Goal: Information Seeking & Learning: Learn about a topic

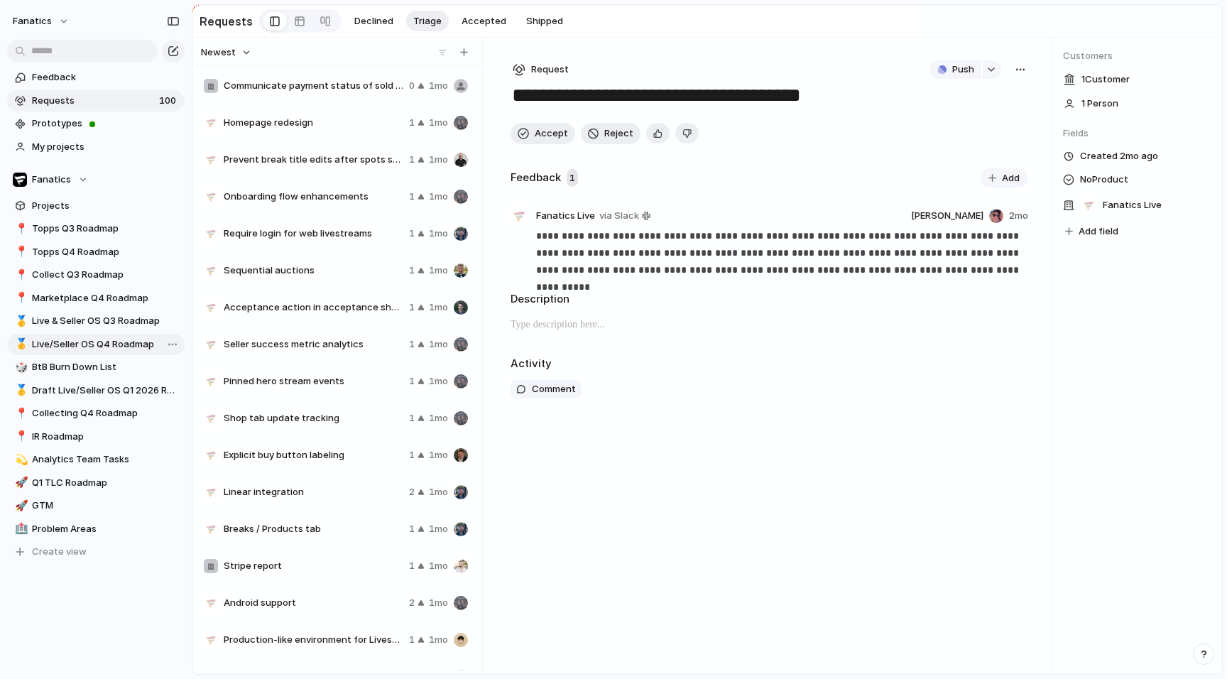
click at [109, 341] on span "Live/Seller OS Q4 Roadmap" at bounding box center [106, 344] width 148 height 14
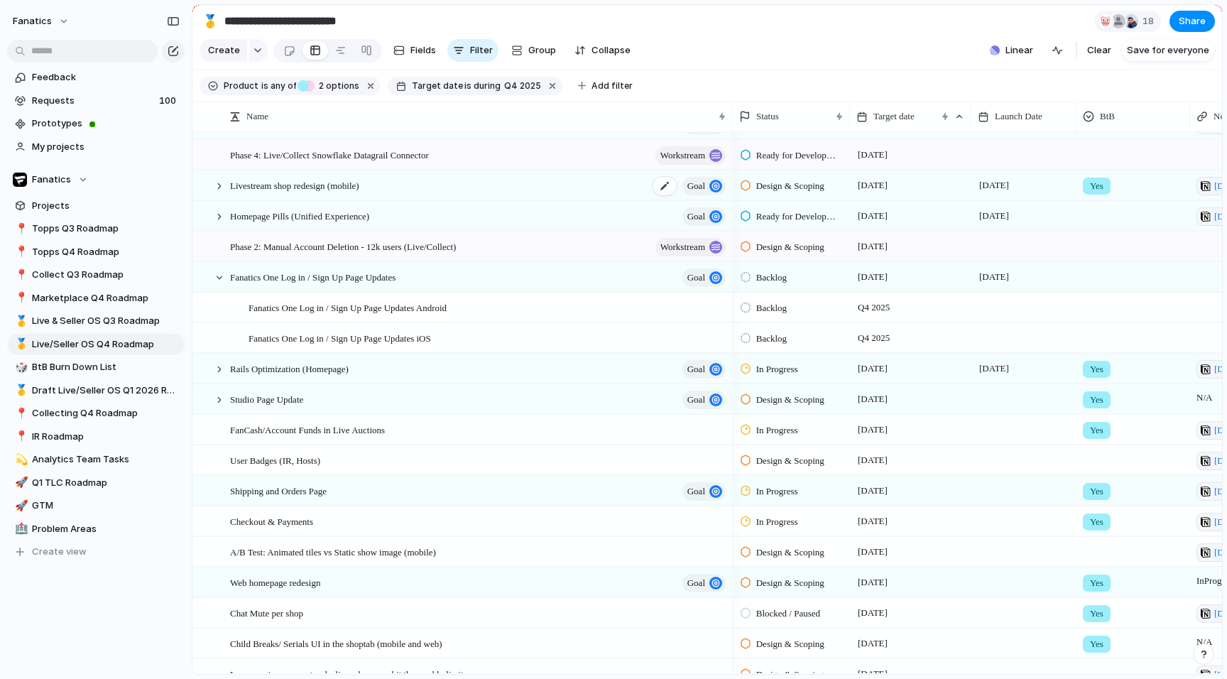
scroll to position [25, 0]
click at [218, 182] on div at bounding box center [219, 184] width 13 height 13
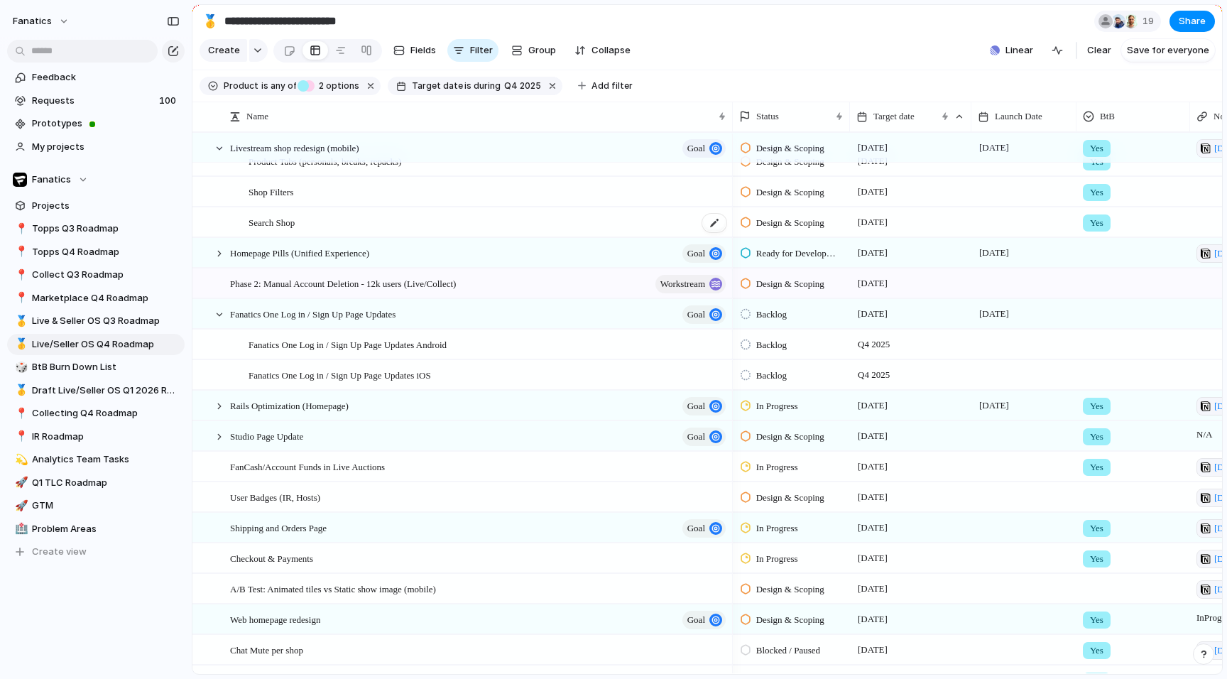
scroll to position [90, 0]
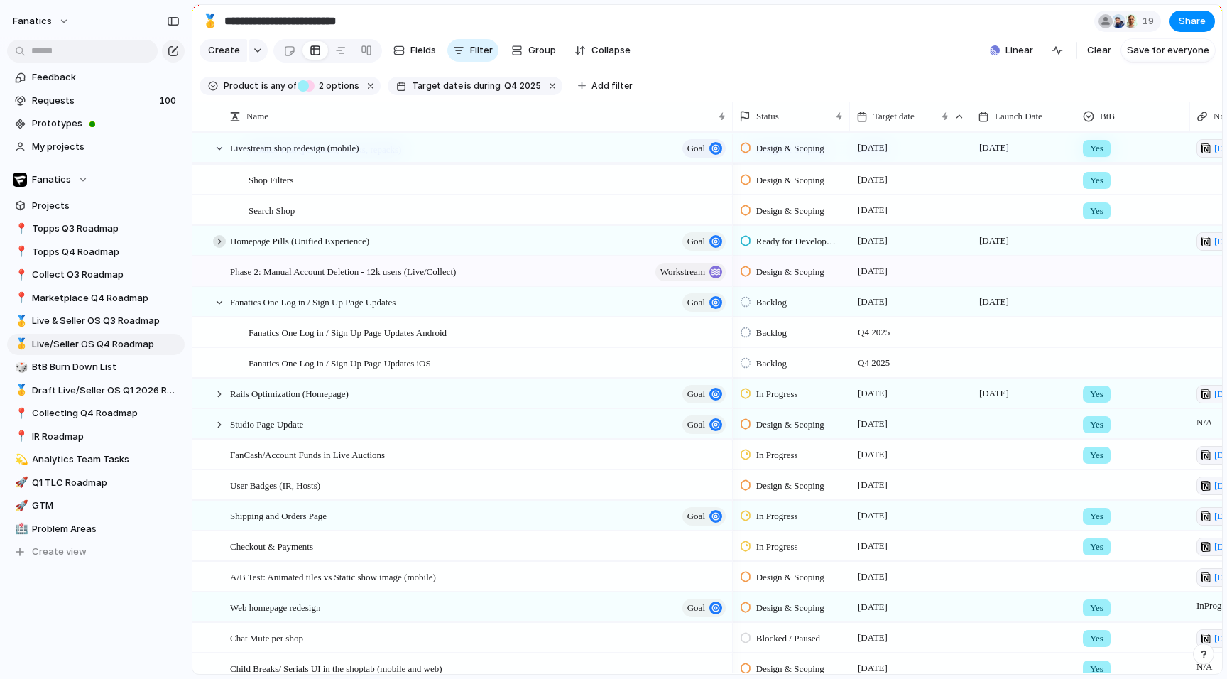
click at [222, 244] on div at bounding box center [219, 241] width 13 height 13
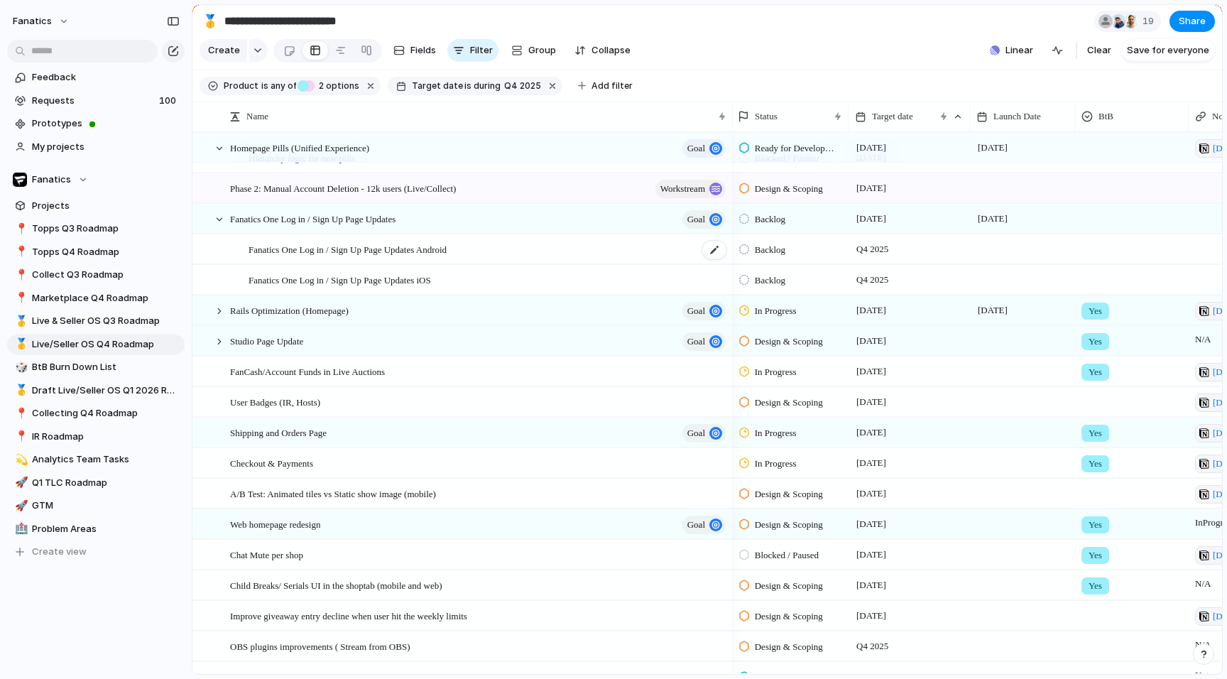
scroll to position [235, 0]
click at [219, 307] on div at bounding box center [219, 310] width 13 height 13
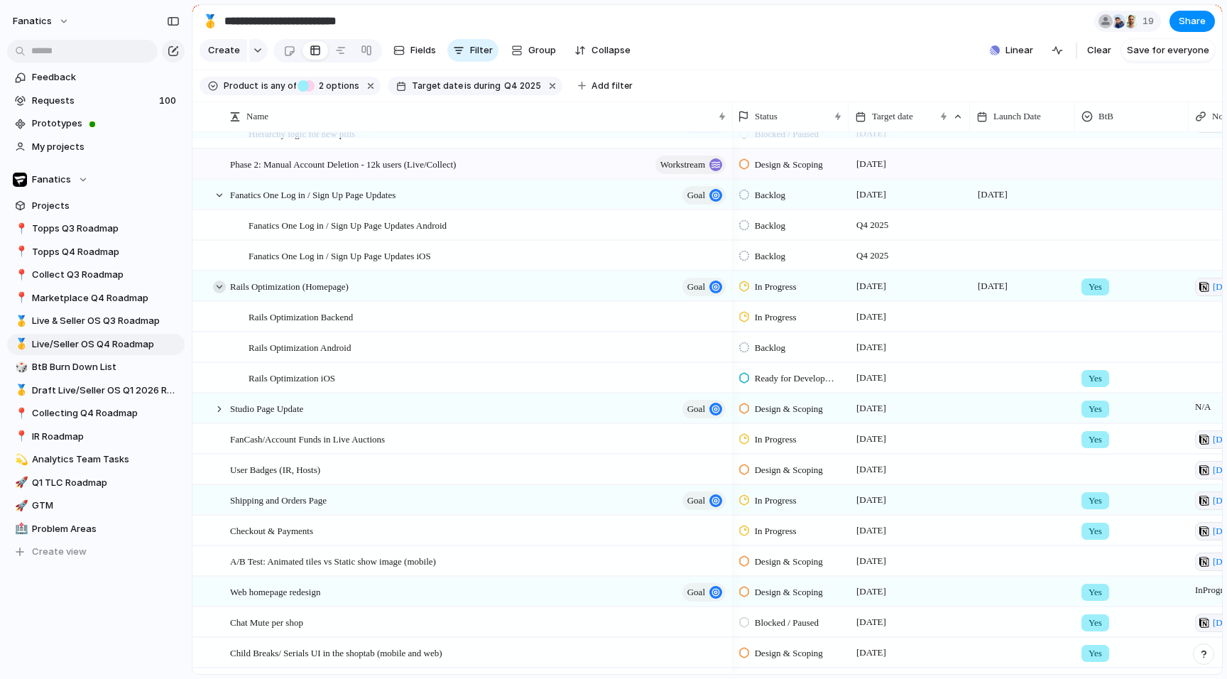
scroll to position [0, 0]
